Goal: Transaction & Acquisition: Purchase product/service

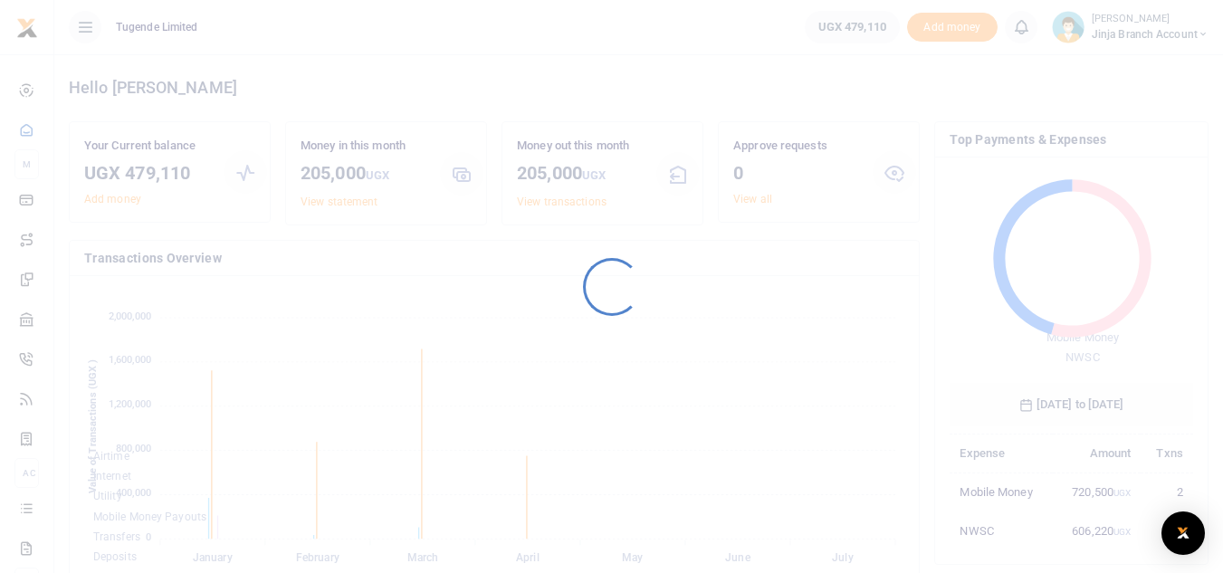
scroll to position [241, 230]
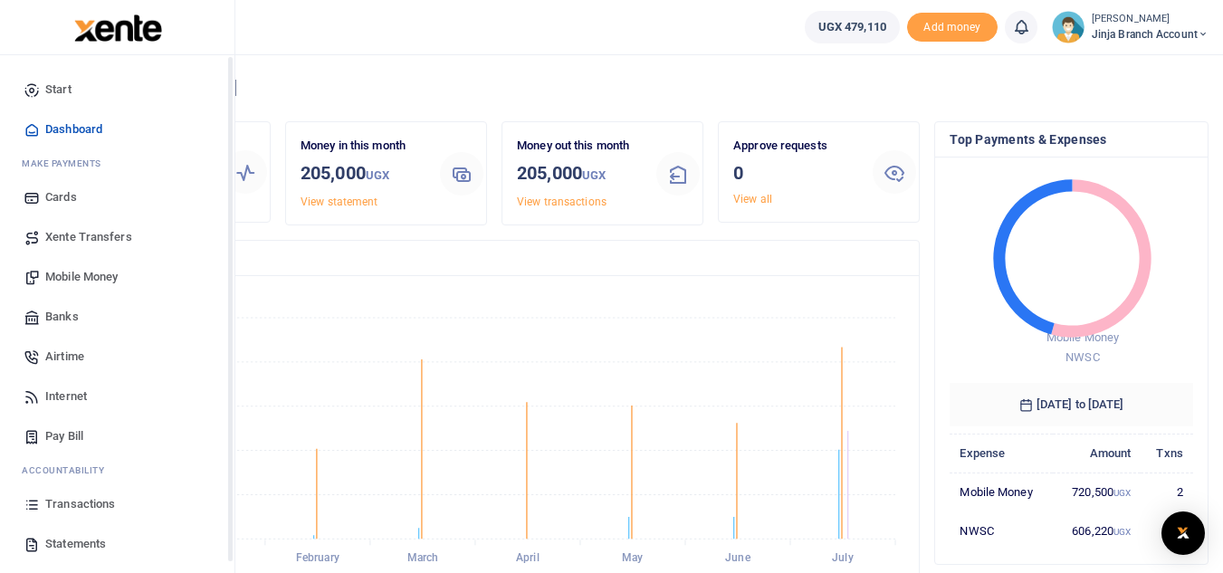
click at [72, 559] on link "Statements" at bounding box center [117, 544] width 206 height 40
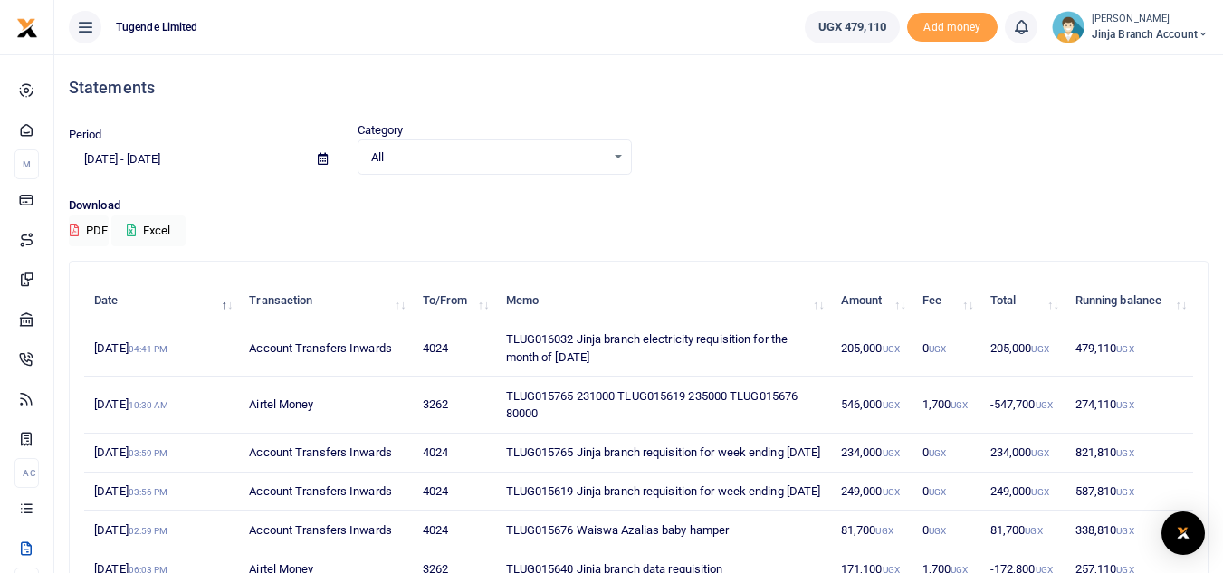
drag, startPoint x: 628, startPoint y: 360, endPoint x: 486, endPoint y: 342, distance: 142.3
click at [486, 342] on tr "13th Aug 2025 04:41 PM Account Transfers Inwards 4024 TLUG016032 Jinja branch e…" at bounding box center [638, 349] width 1109 height 56
copy tr "TLUG016032 Jinja branch electricity requisition for the month of August 2025"
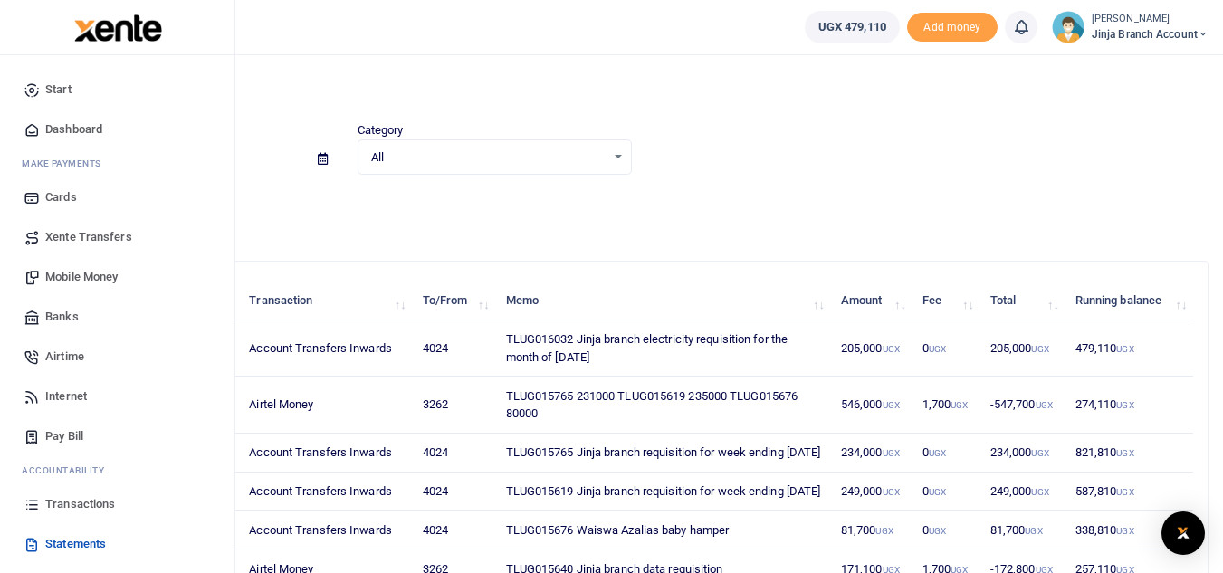
click at [71, 438] on span "Pay Bill" at bounding box center [64, 436] width 38 height 18
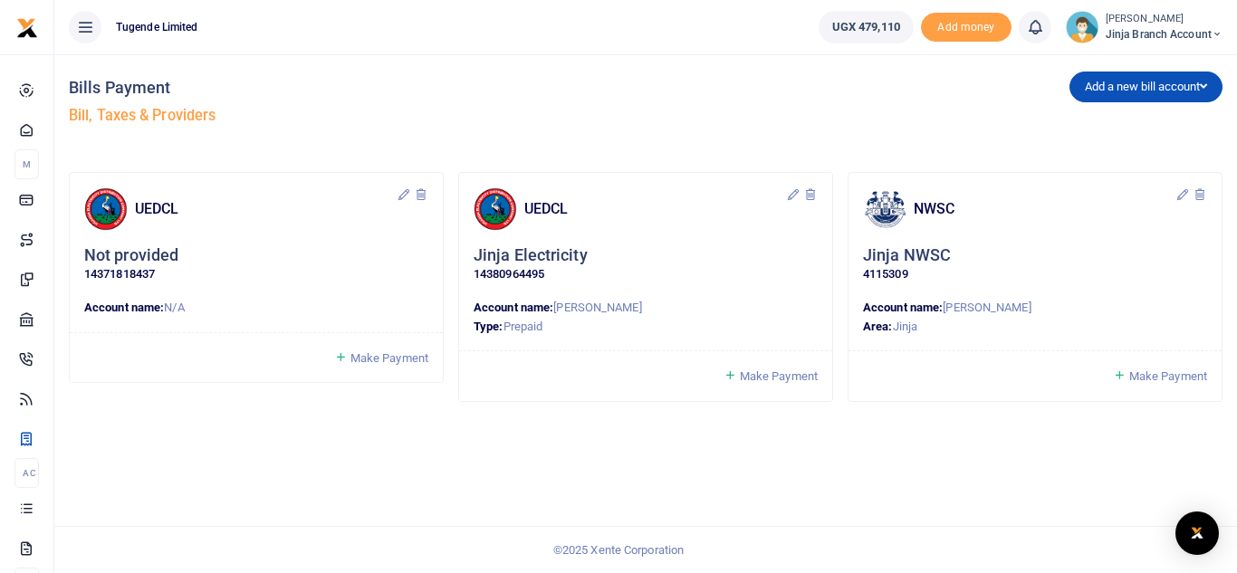
click at [768, 372] on span "Make Payment" at bounding box center [779, 376] width 78 height 14
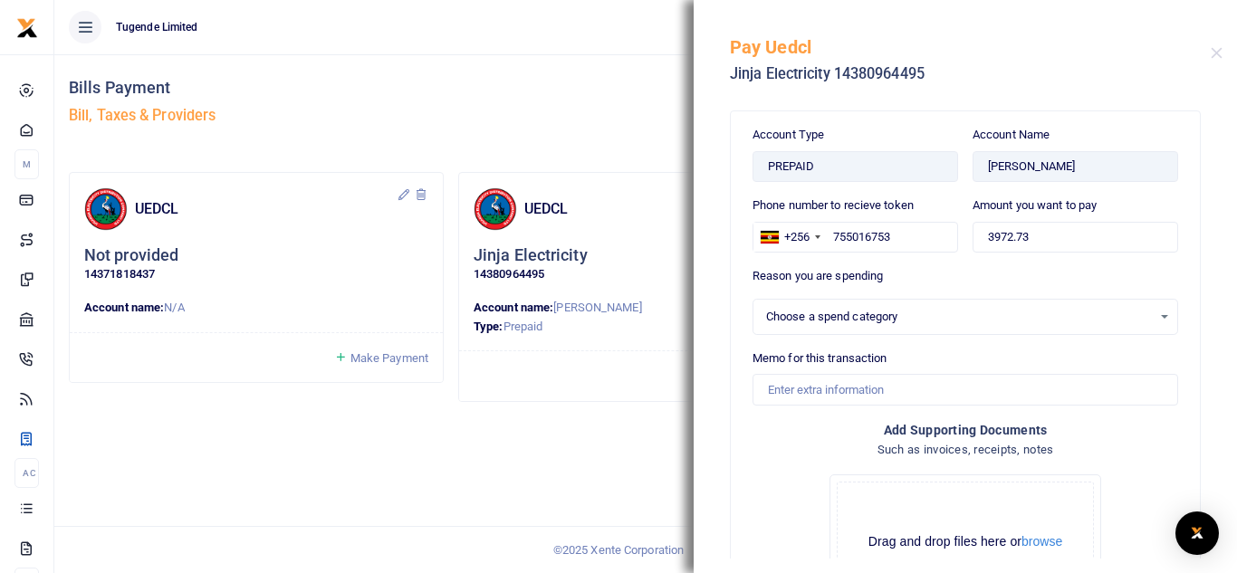
select select
click at [1045, 235] on input "3972.73" at bounding box center [1076, 237] width 206 height 31
click at [1043, 235] on input "3972.73" at bounding box center [1076, 237] width 206 height 31
type input "193,000"
click at [845, 376] on input "Memo for this transaction" at bounding box center [966, 389] width 426 height 31
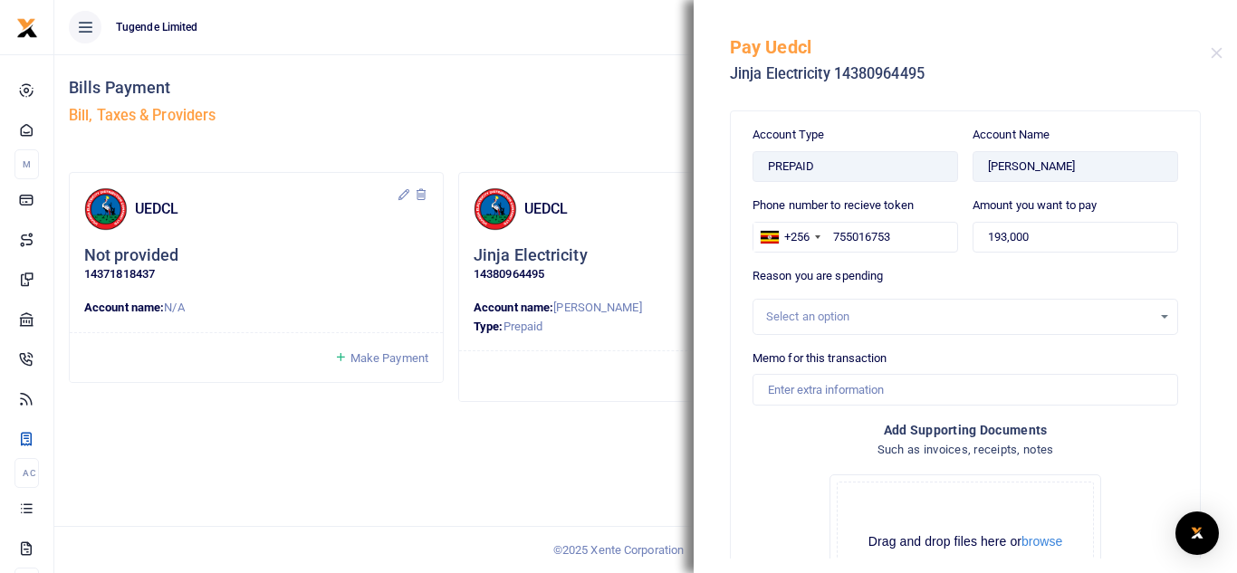
click at [807, 302] on div "Select an option" at bounding box center [966, 317] width 426 height 36
click at [807, 321] on div "Select an option" at bounding box center [959, 317] width 386 height 18
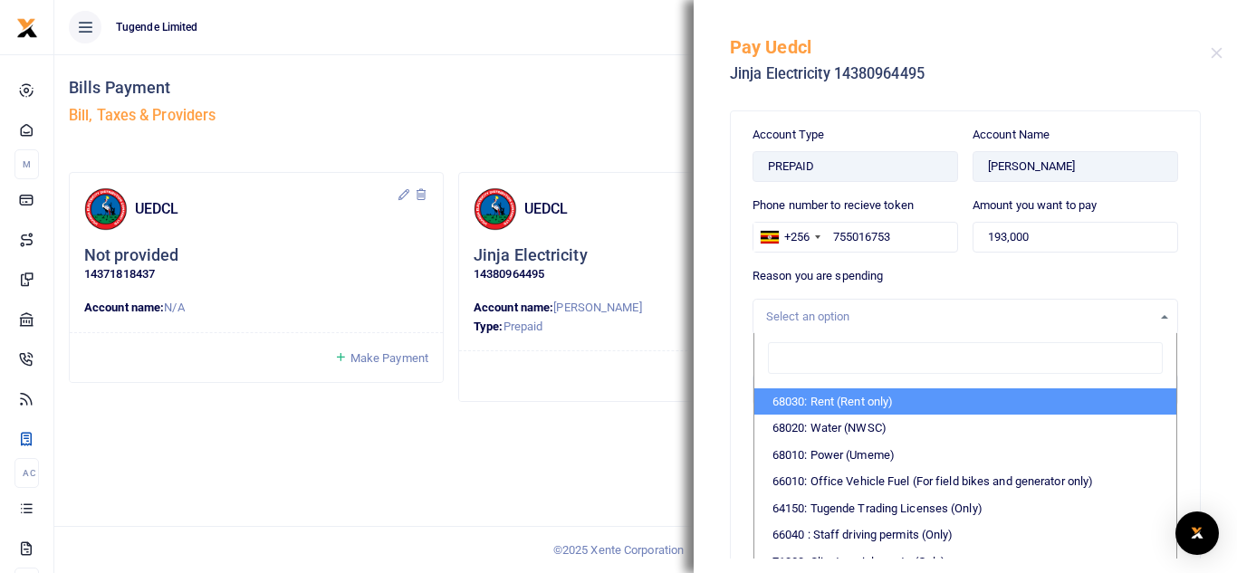
scroll to position [407, 0]
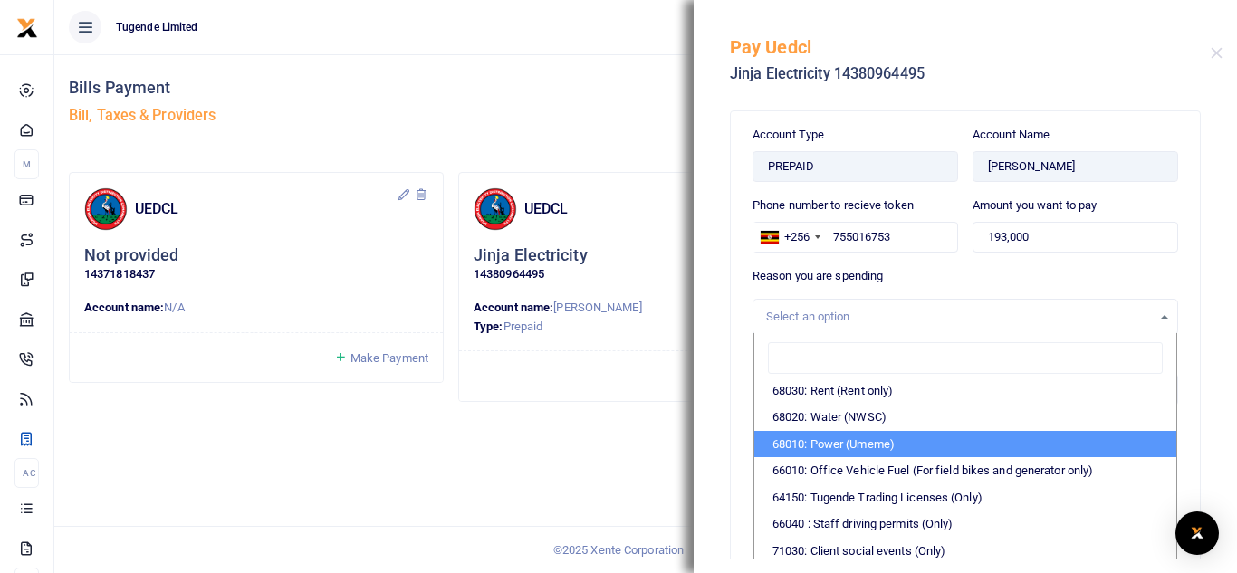
click at [849, 450] on li "68010: Power (Umeme)" at bounding box center [965, 444] width 422 height 27
select select "39"
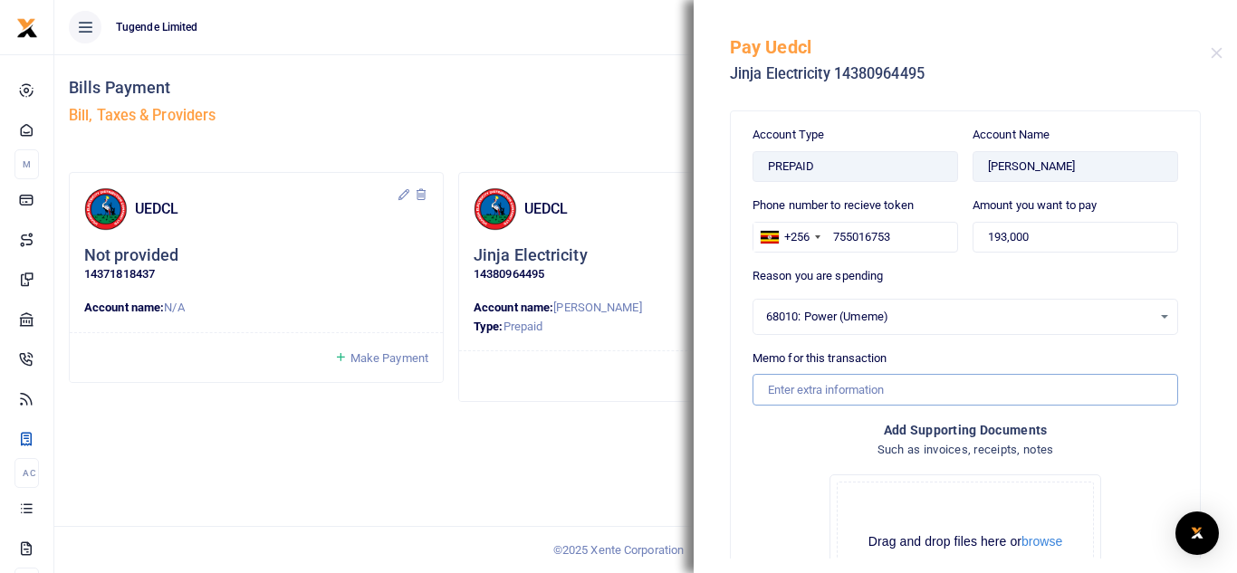
paste input "TLUG016032 Jinja branch electricity requisition for the month of August 2025"
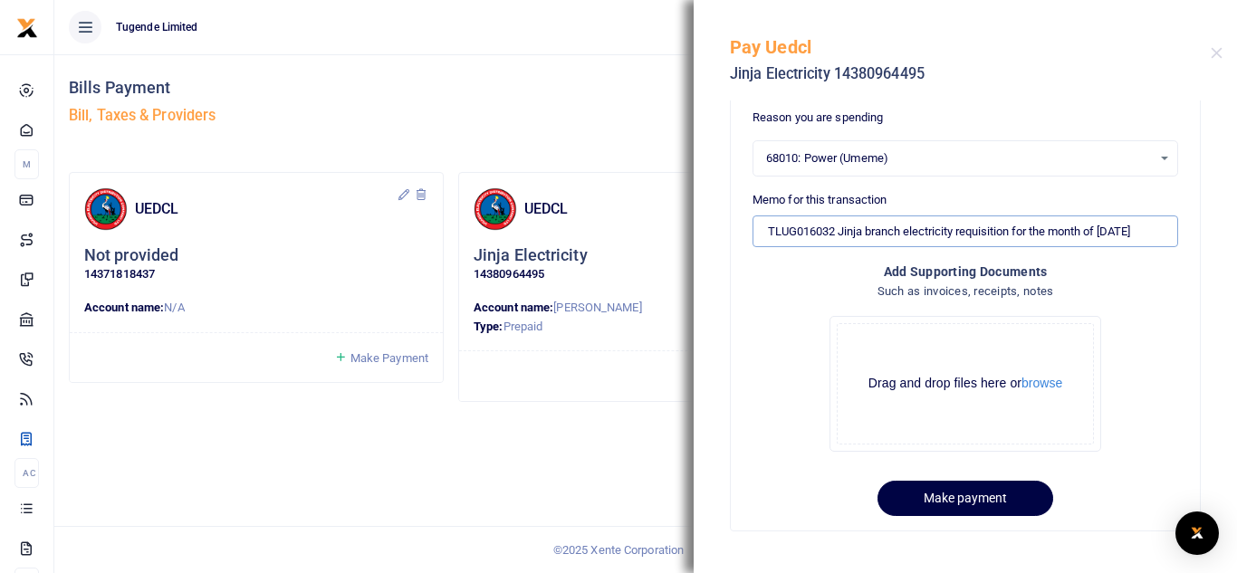
scroll to position [160, 0]
type input "TLUG016032 Jinja branch electricity requisition for the month of August 2025"
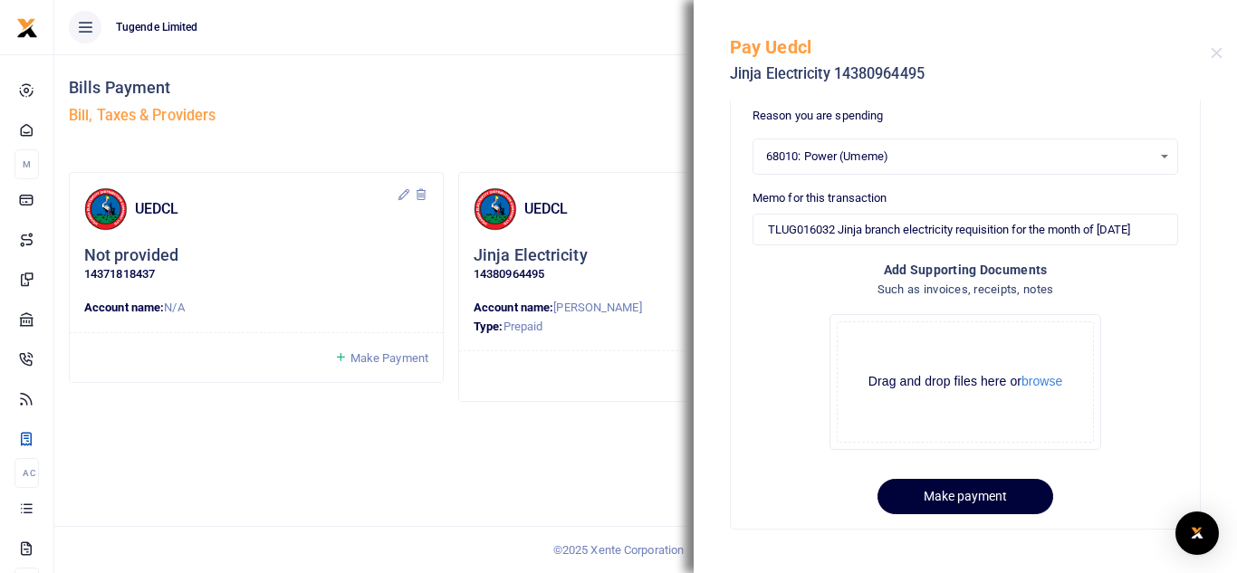
scroll to position [0, 0]
click at [919, 495] on button "Make payment" at bounding box center [966, 496] width 176 height 35
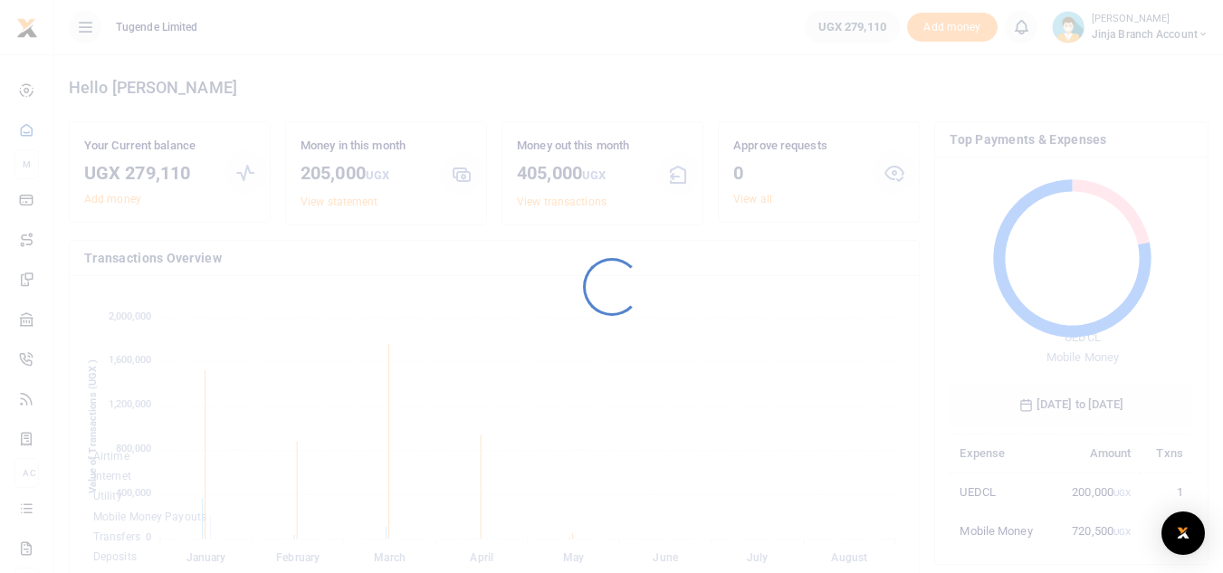
scroll to position [241, 230]
